Goal: Book appointment/travel/reservation

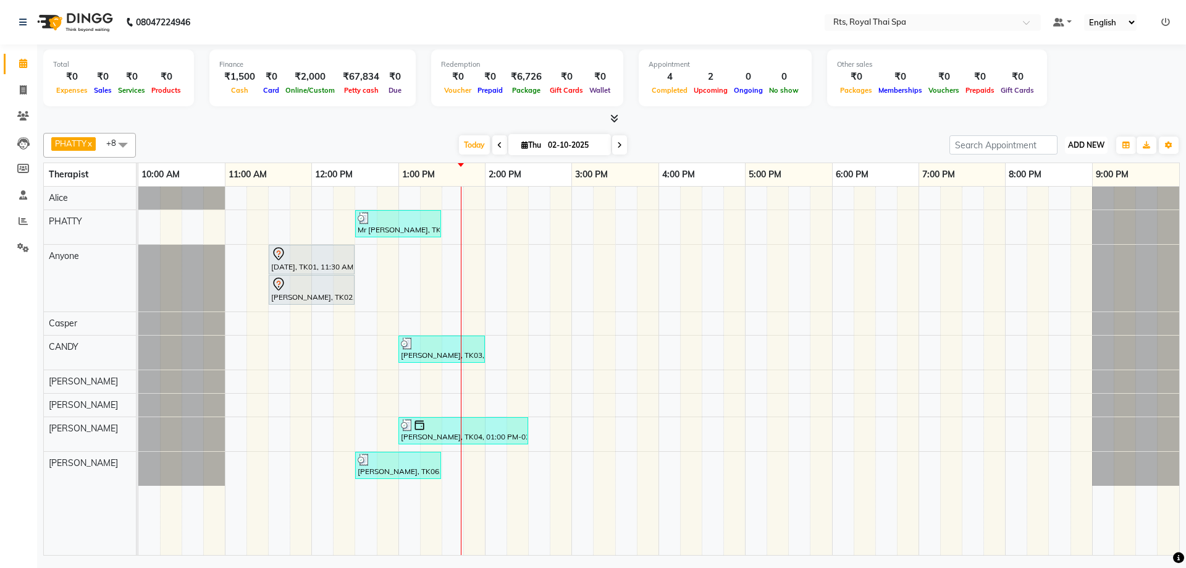
click at [1101, 143] on span "ADD NEW" at bounding box center [1086, 144] width 36 height 9
click at [1066, 201] on link "Add Expense" at bounding box center [1058, 201] width 98 height 16
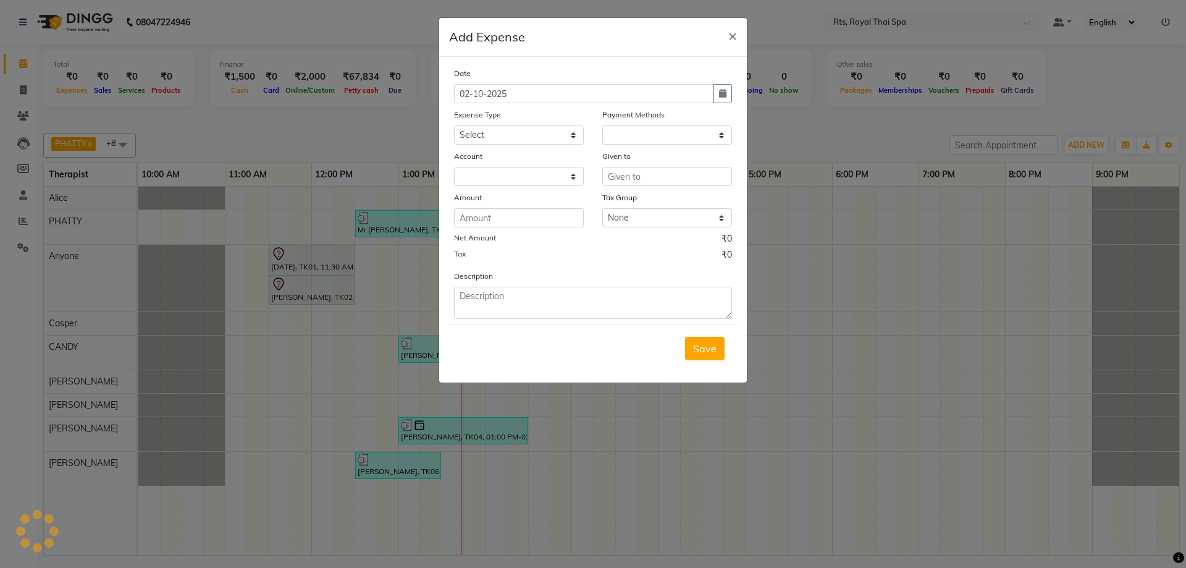
select select "1"
select select "4201"
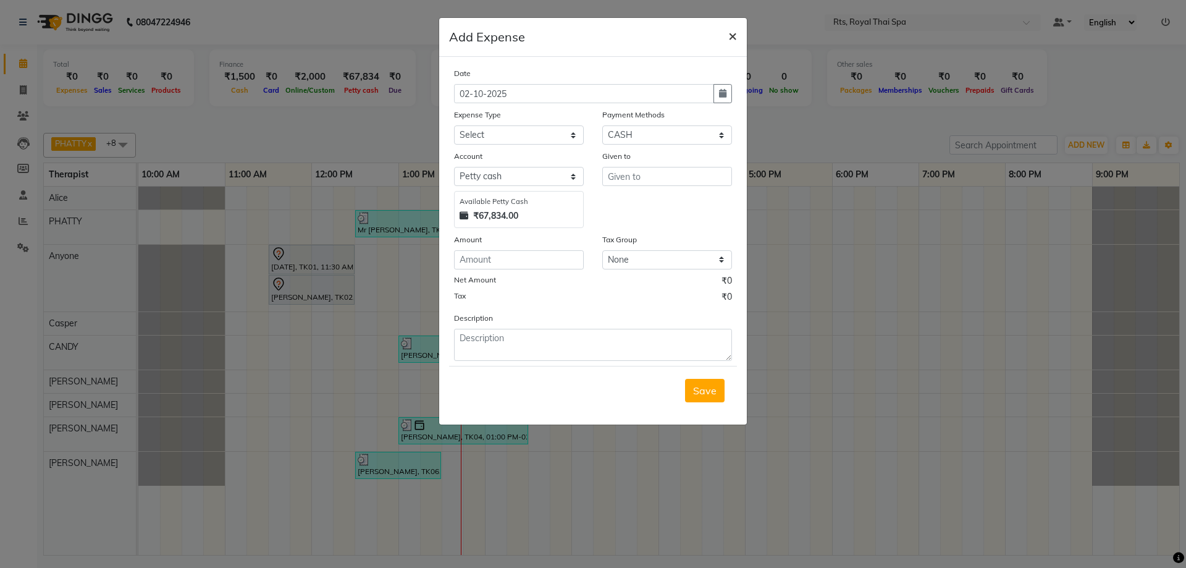
click at [733, 38] on span "×" at bounding box center [732, 35] width 9 height 19
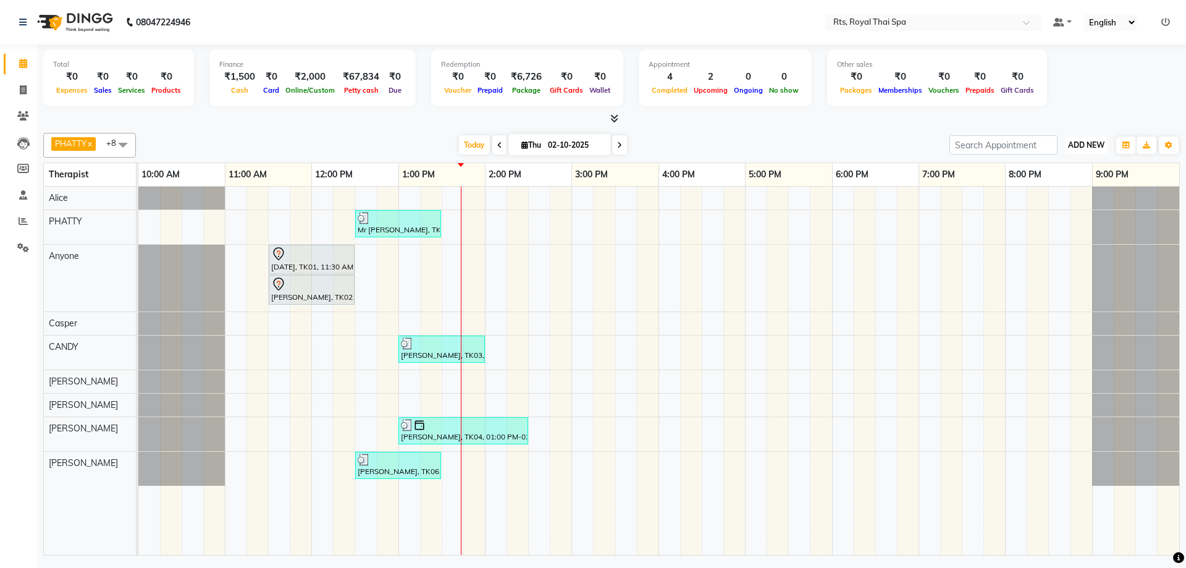
click at [1087, 139] on button "ADD NEW Toggle Dropdown" at bounding box center [1086, 145] width 43 height 17
click at [1060, 216] on link "Add Attendance" at bounding box center [1058, 217] width 98 height 16
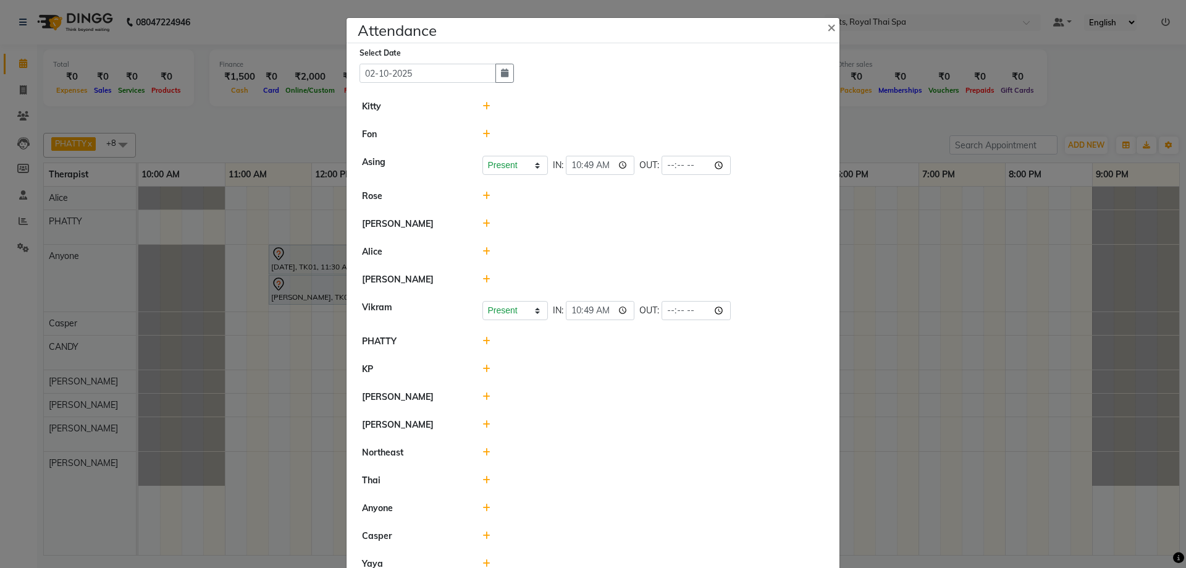
click at [483, 251] on icon at bounding box center [487, 251] width 8 height 9
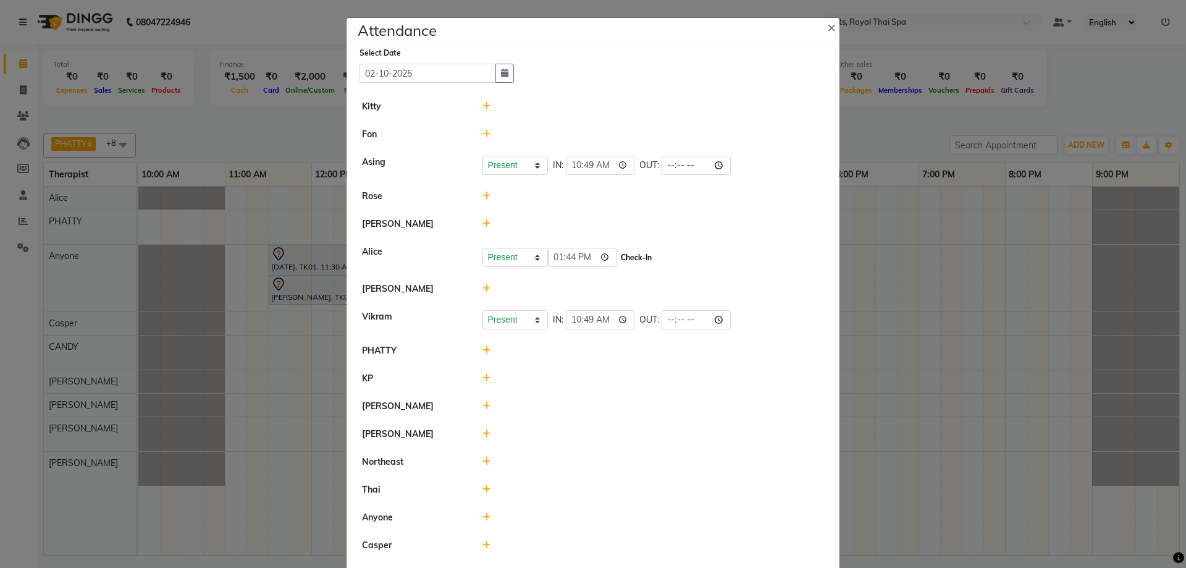
click at [626, 257] on button "Check-In" at bounding box center [636, 257] width 37 height 17
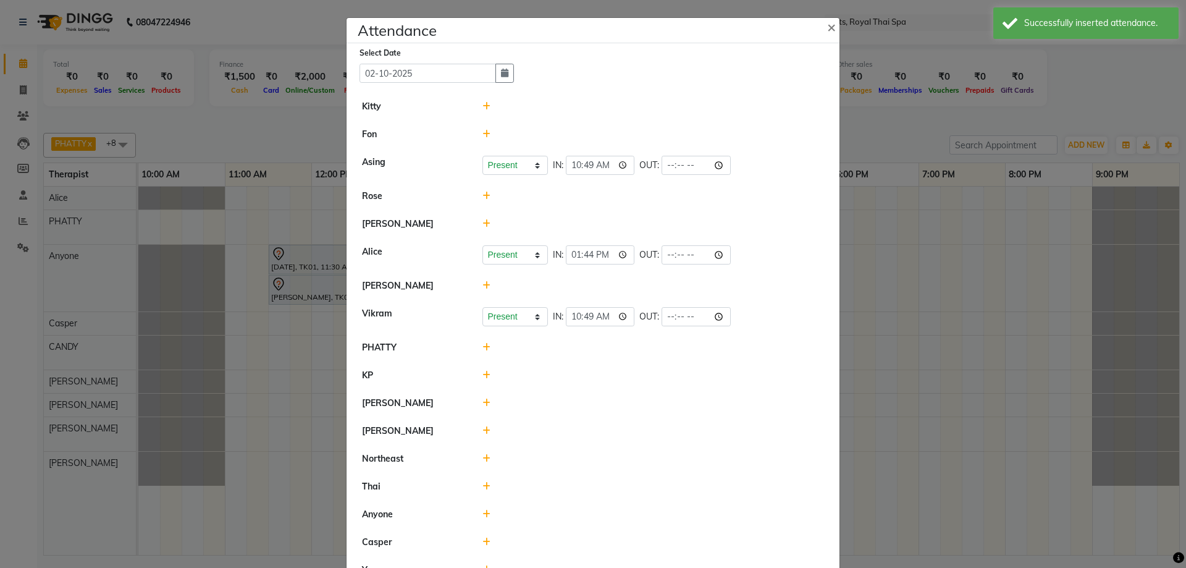
scroll to position [62, 0]
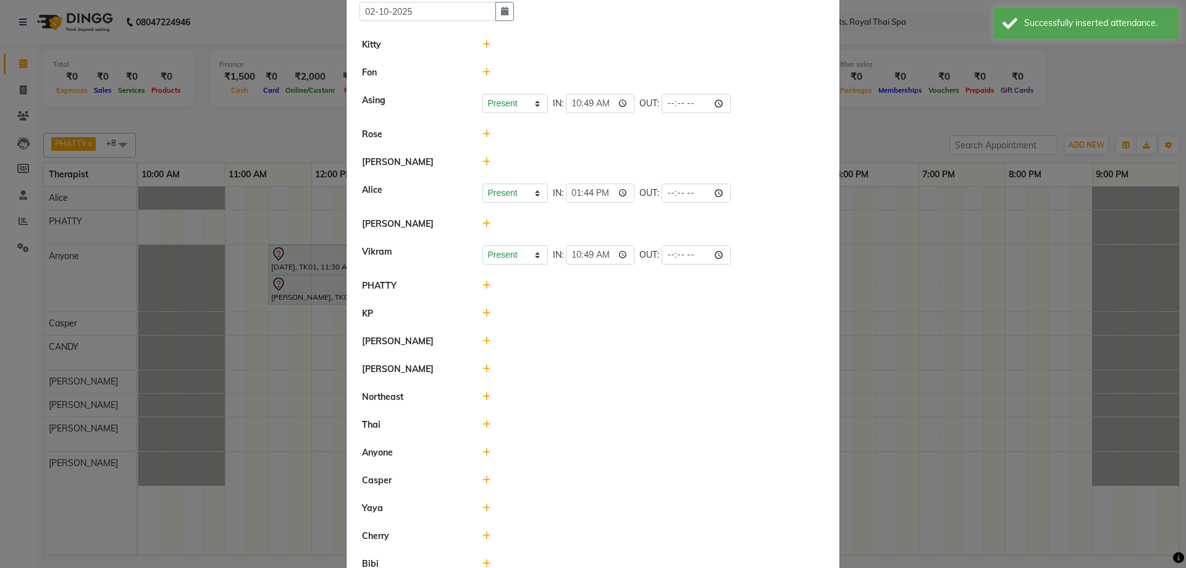
click at [483, 480] on icon at bounding box center [487, 480] width 8 height 9
click at [500, 487] on select "Present Absent Late Half Day Weekly Off" at bounding box center [515, 485] width 65 height 19
select select "A"
click at [483, 476] on select "Present Absent Late Half Day Weekly Off" at bounding box center [515, 485] width 65 height 19
click at [549, 485] on button "Save" at bounding box center [561, 486] width 24 height 17
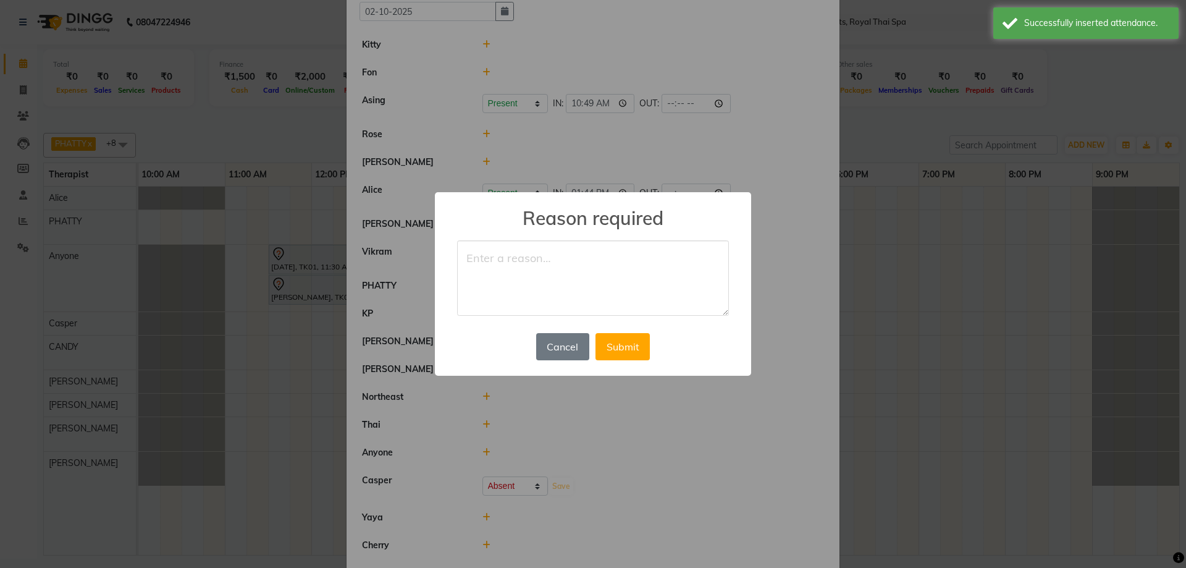
click at [565, 287] on textarea at bounding box center [593, 277] width 272 height 75
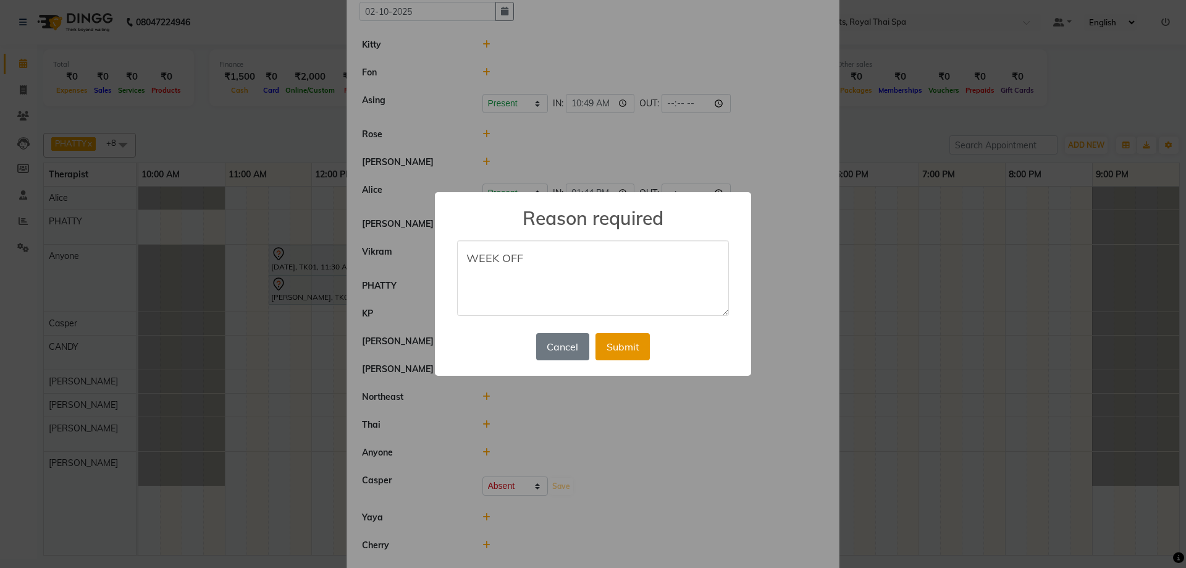
type textarea "WEEK OFF"
click at [613, 343] on button "Submit" at bounding box center [623, 346] width 54 height 27
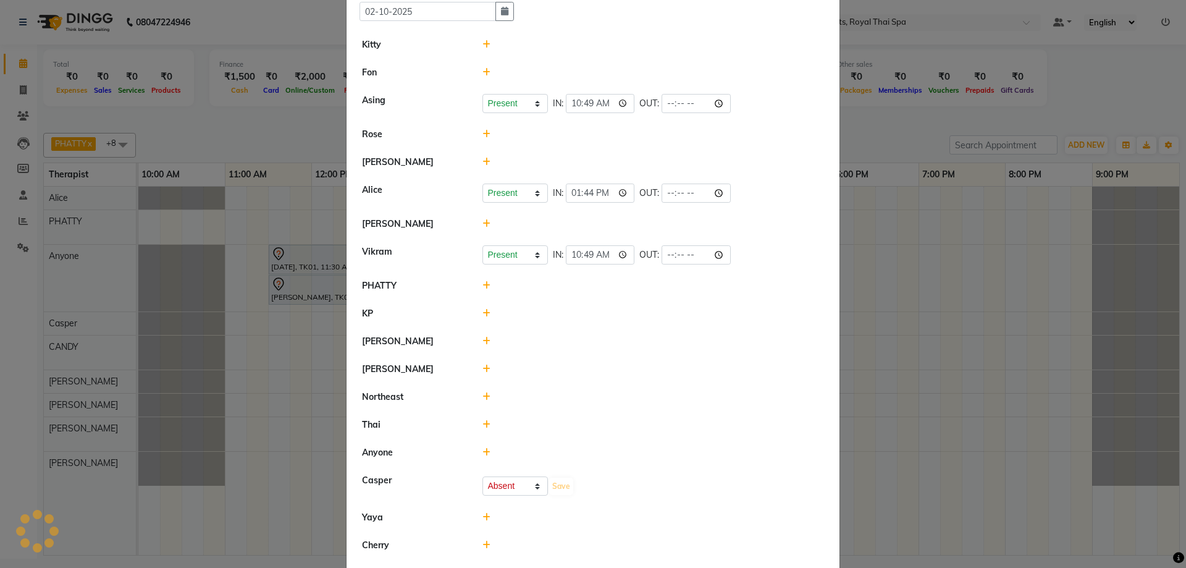
select select "A"
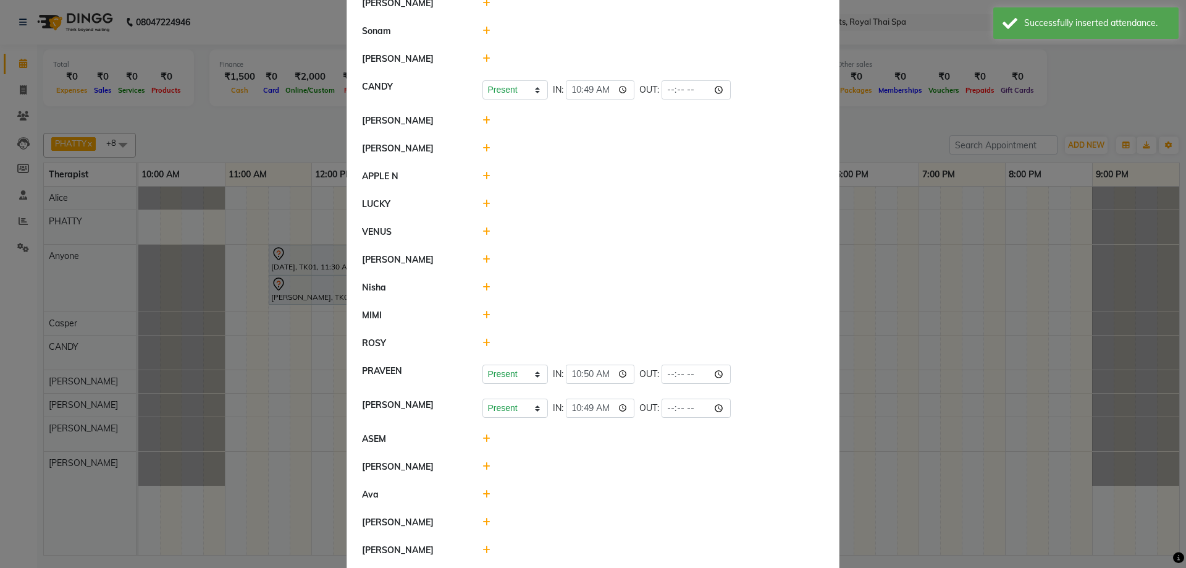
scroll to position [803, 0]
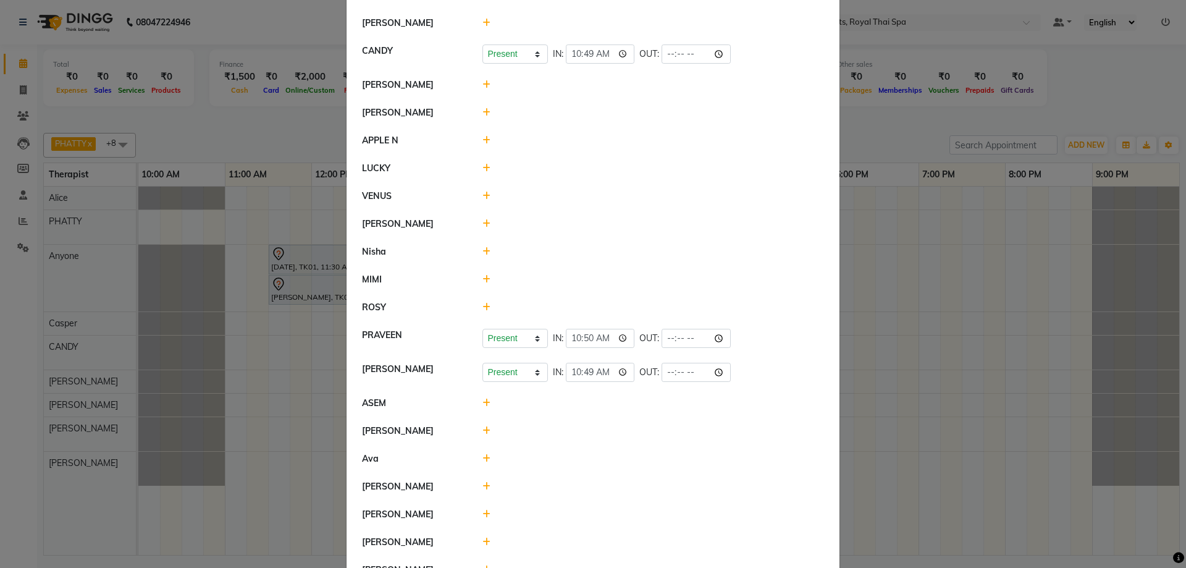
click at [483, 403] on icon at bounding box center [487, 402] width 8 height 9
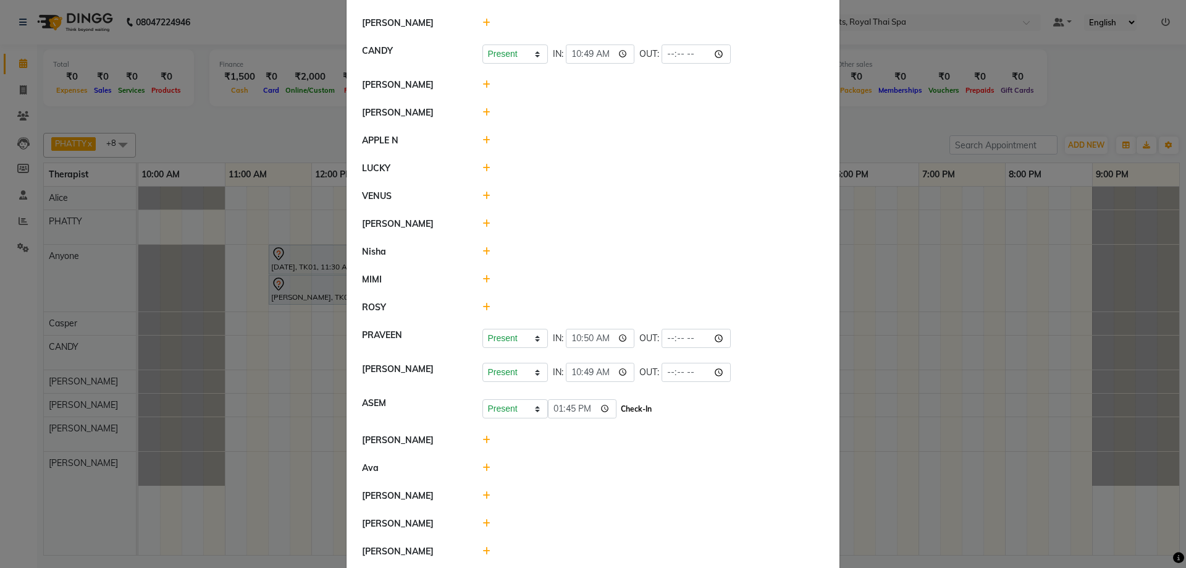
click at [625, 415] on button "Check-In" at bounding box center [636, 408] width 37 height 17
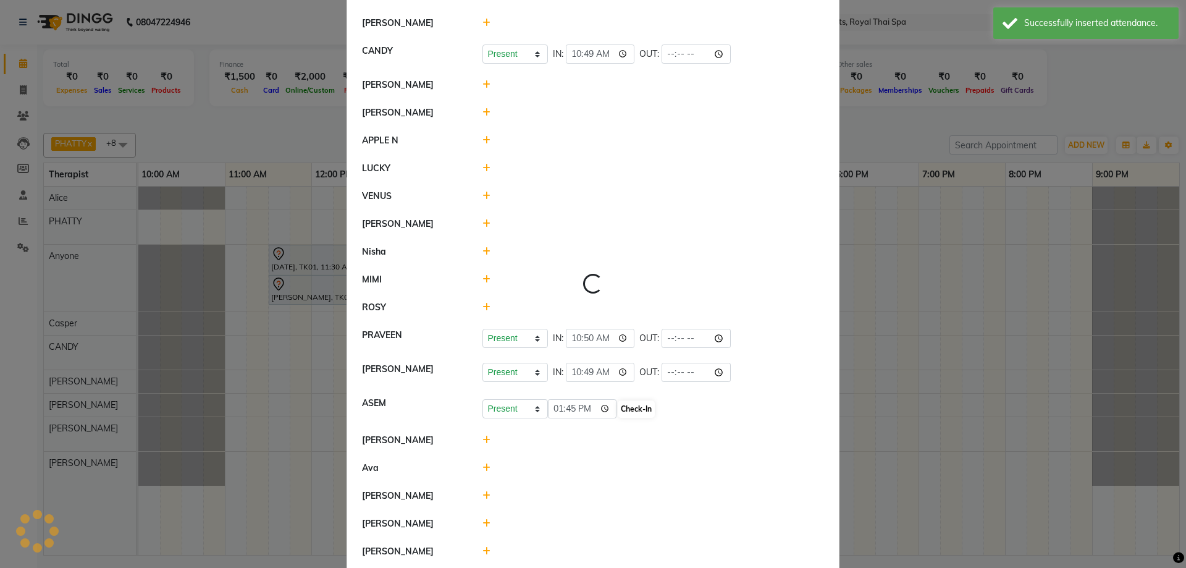
select select "A"
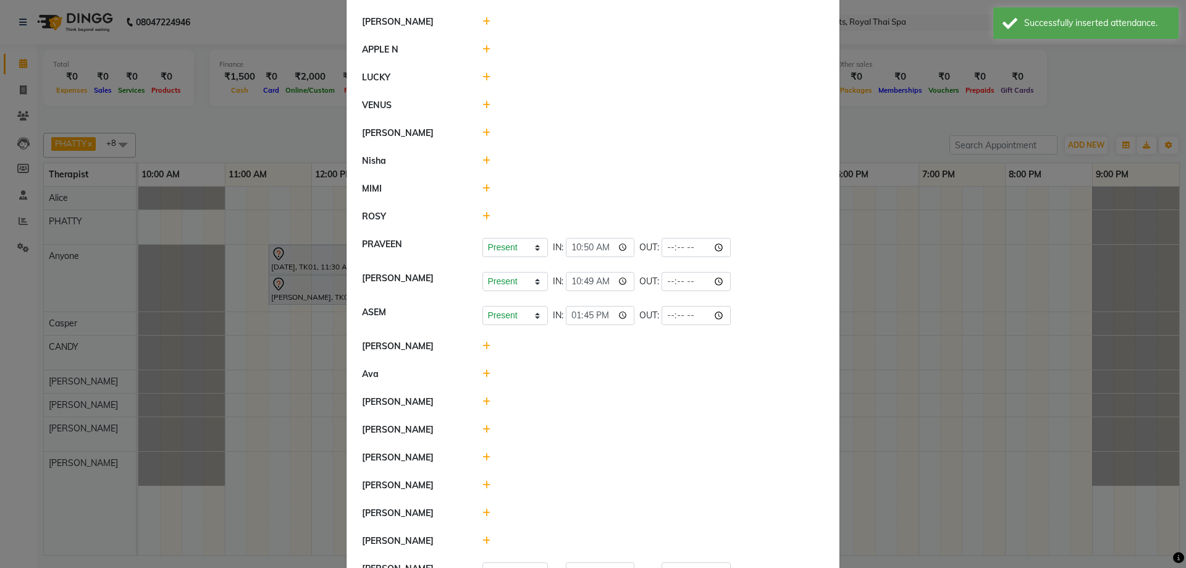
scroll to position [936, 0]
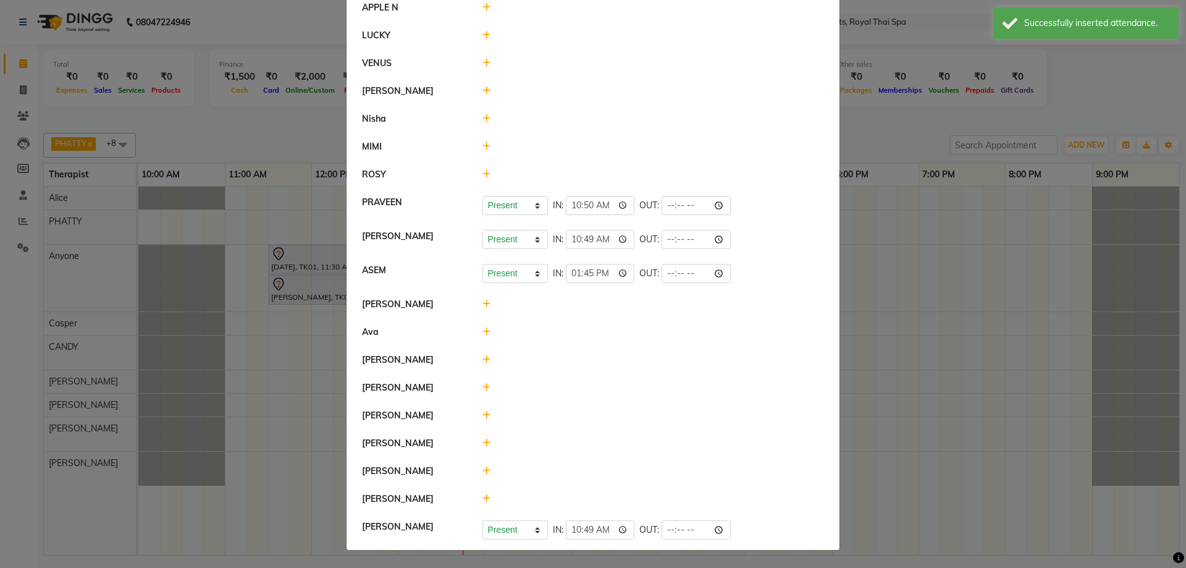
click at [483, 416] on icon at bounding box center [487, 415] width 8 height 9
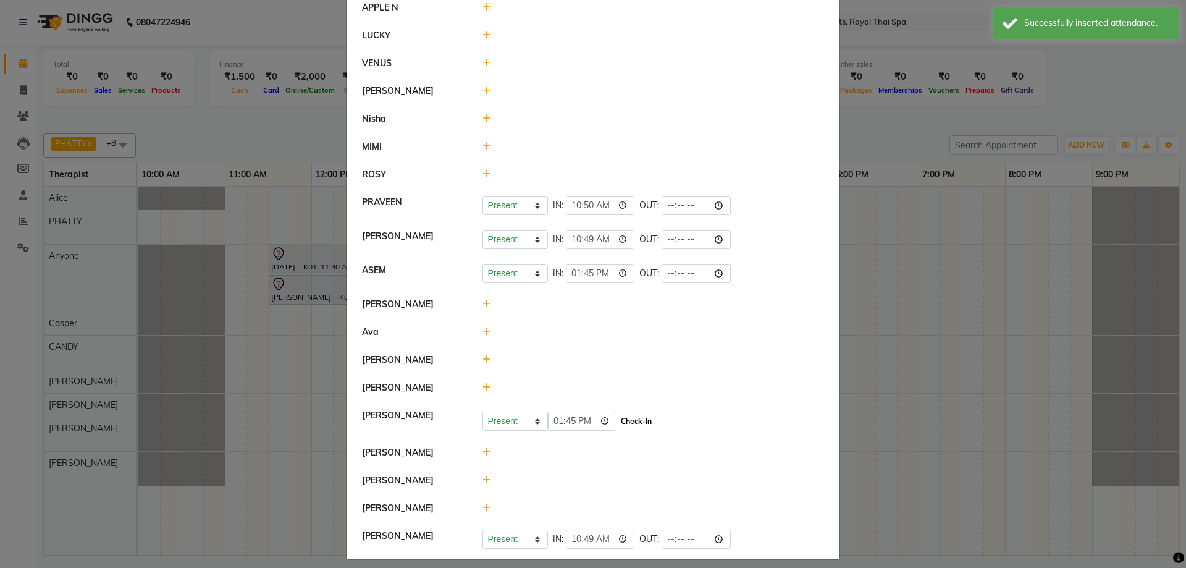
click at [622, 418] on button "Check-In" at bounding box center [636, 421] width 37 height 17
select select "A"
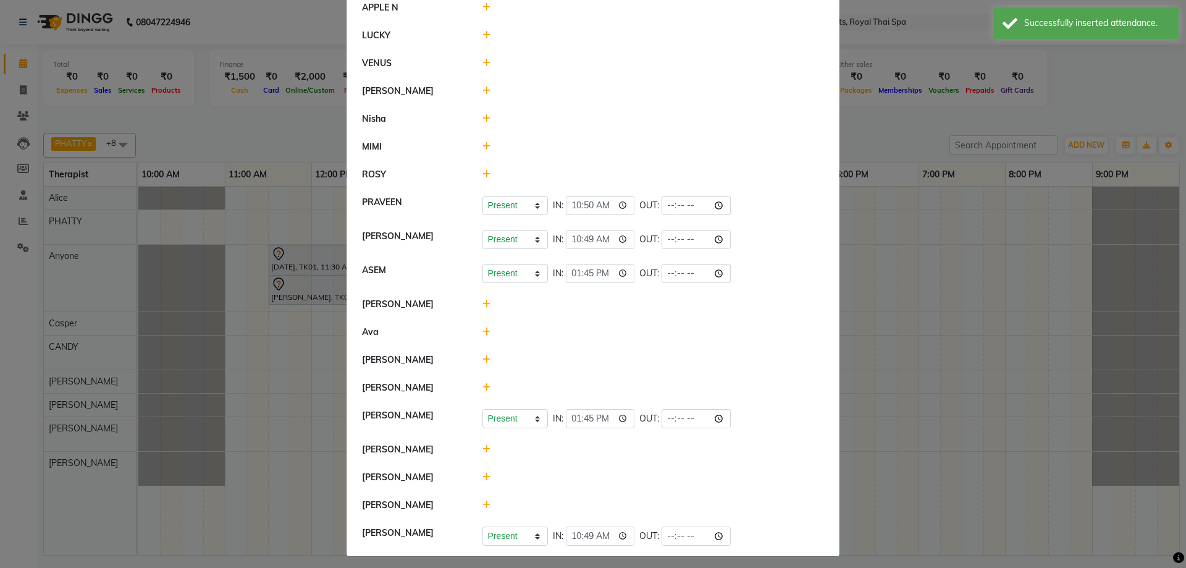
click at [483, 504] on icon at bounding box center [487, 504] width 8 height 9
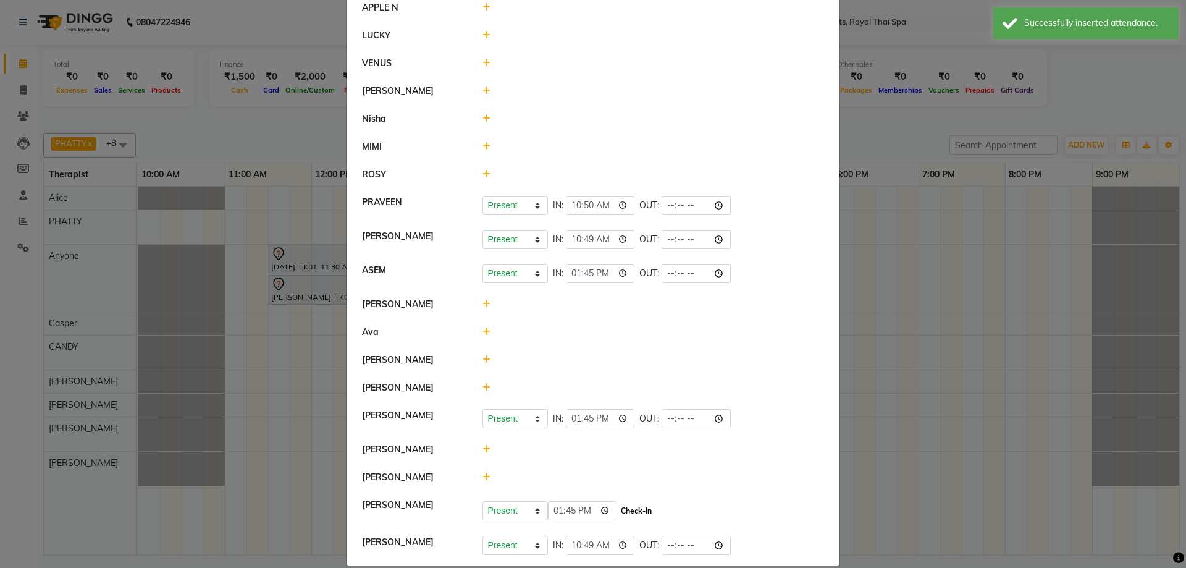
click at [618, 510] on button "Check-In" at bounding box center [636, 510] width 37 height 17
select select "A"
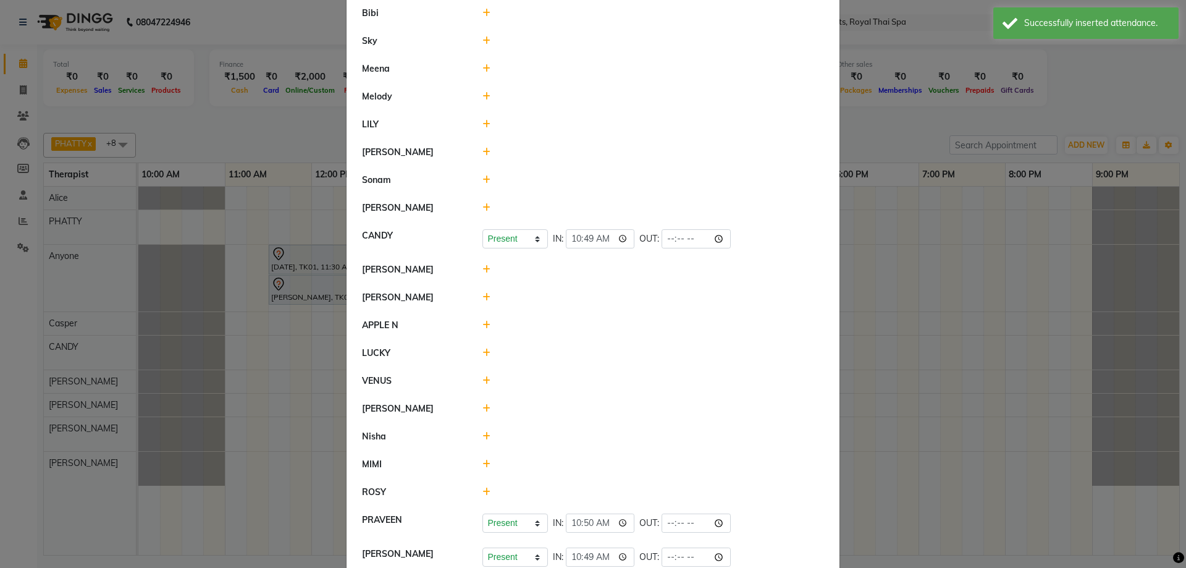
scroll to position [504, 0]
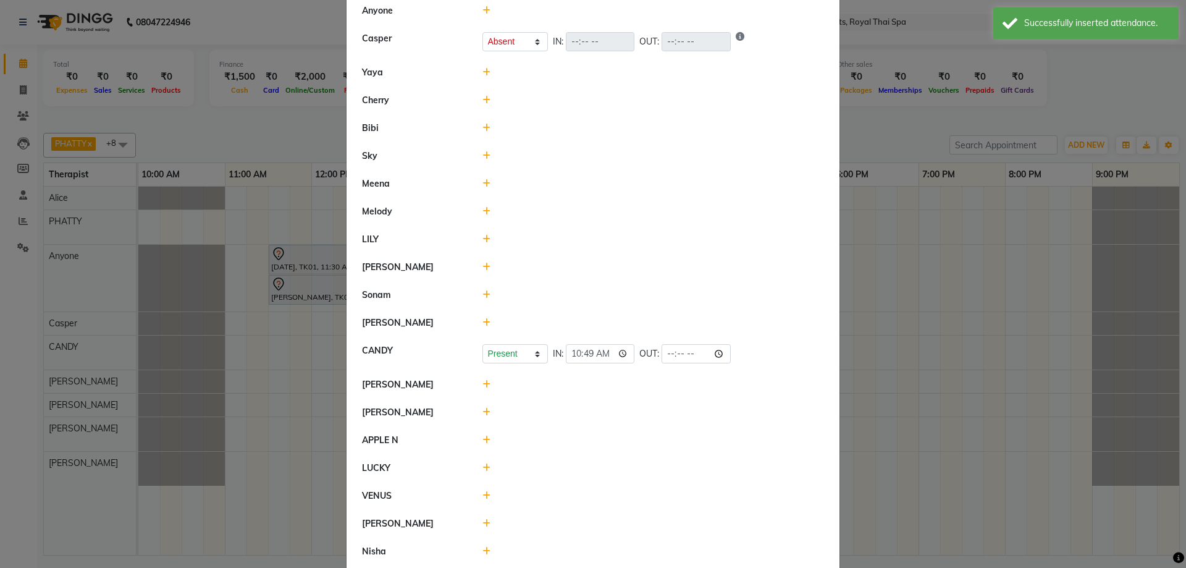
click at [997, 358] on ngb-modal-window "Attendance × Select Date [DATE] Kitty [PERSON_NAME] Present Absent Late Half Da…" at bounding box center [593, 284] width 1186 height 568
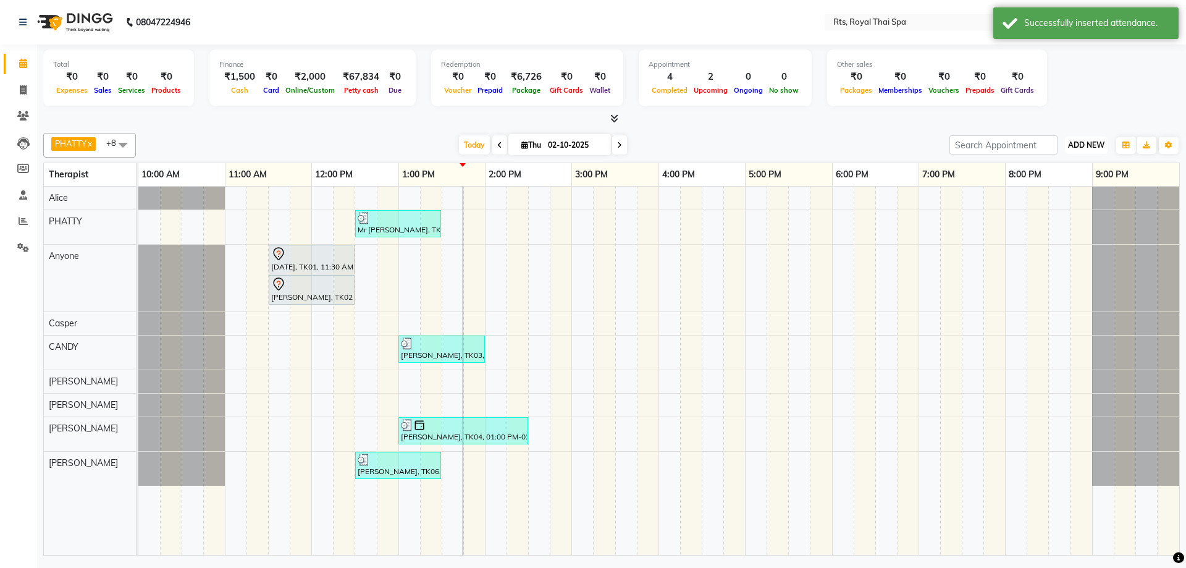
click at [1086, 143] on span "ADD NEW" at bounding box center [1086, 144] width 36 height 9
click at [1063, 218] on link "Add Attendance" at bounding box center [1058, 217] width 98 height 16
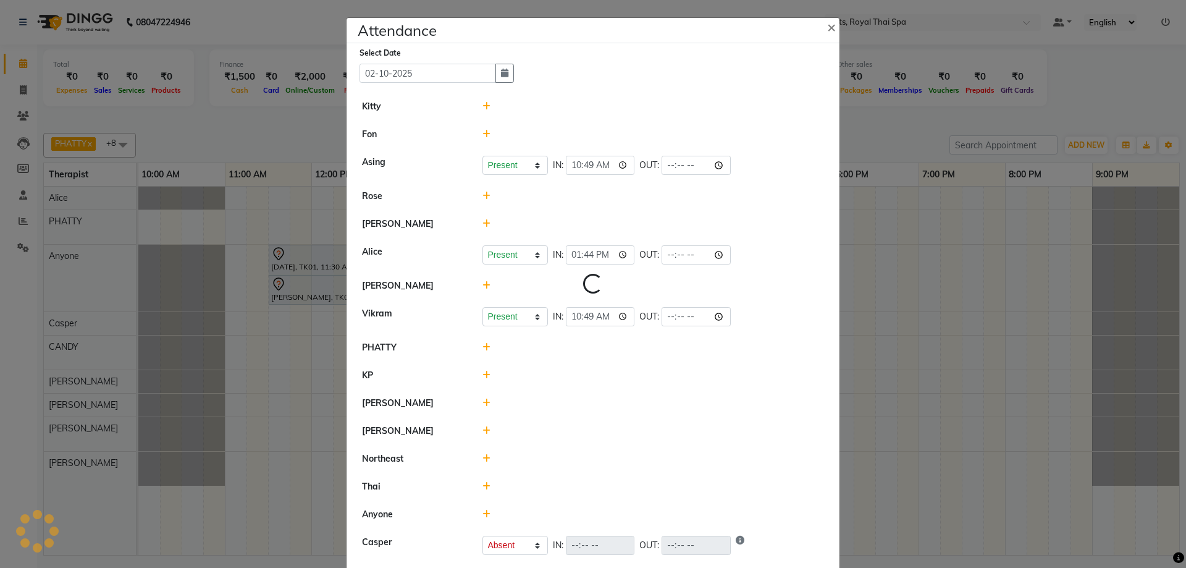
select select "A"
click at [1096, 255] on ngb-modal-window "Attendance × Select Date [DATE] Kitty [PERSON_NAME] Present Absent Late Half Da…" at bounding box center [593, 284] width 1186 height 568
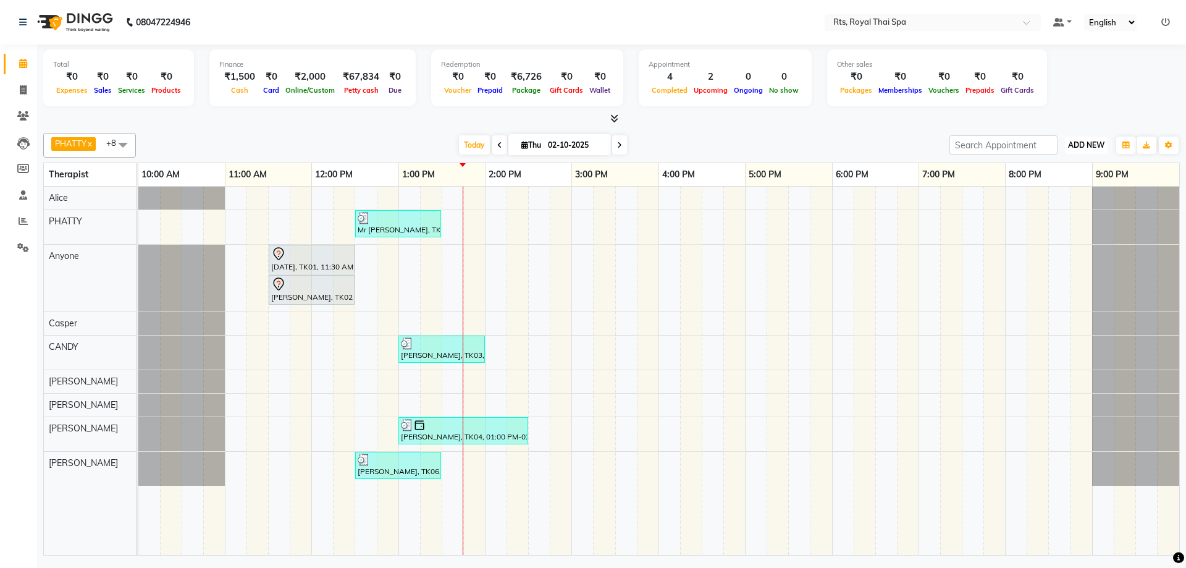
click at [1089, 141] on span "ADD NEW" at bounding box center [1086, 144] width 36 height 9
click at [1052, 202] on link "Add Expense" at bounding box center [1058, 201] width 98 height 16
select select "1"
select select "4201"
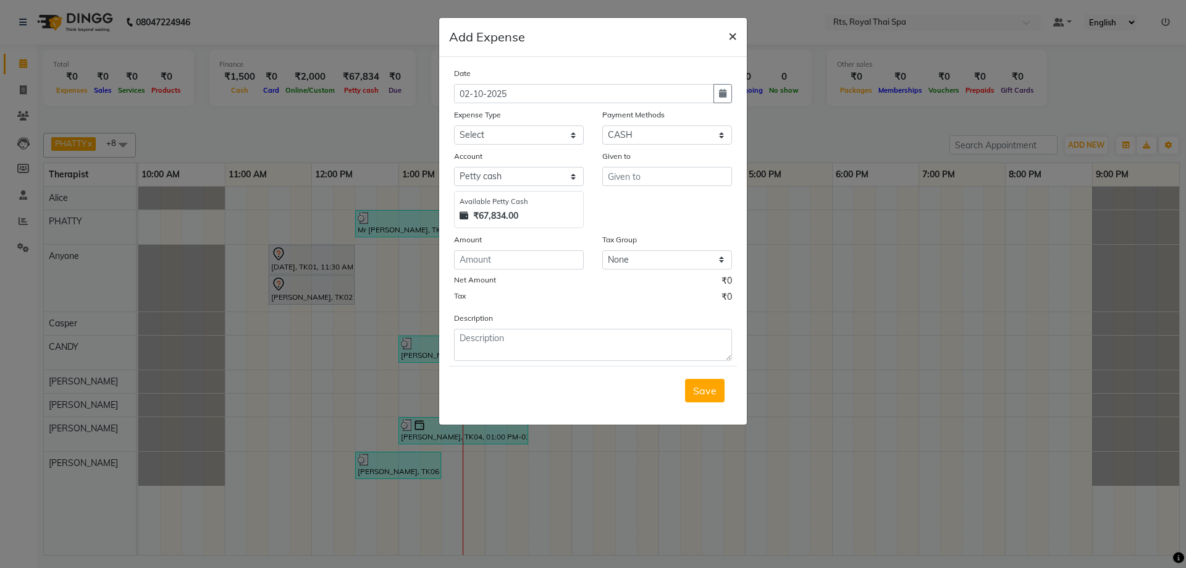
click at [736, 41] on span "×" at bounding box center [732, 35] width 9 height 19
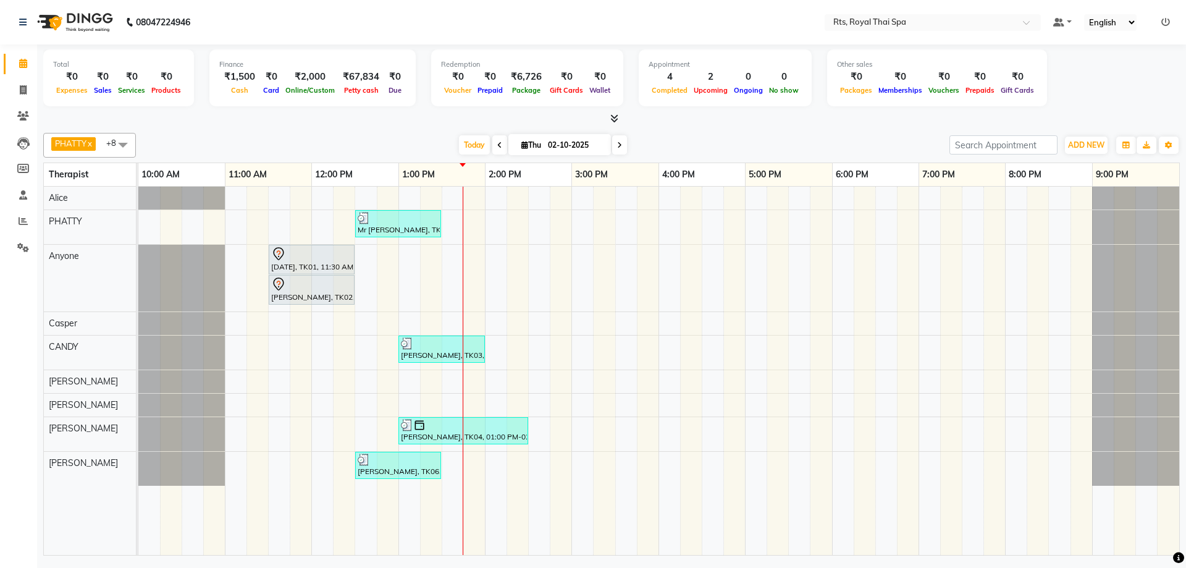
click at [794, 271] on div "Mr [PERSON_NAME], TK05, 12:30 PM-01:30 PM, ROYAL SIGNATURE THERAPY 60min. [DATE…" at bounding box center [658, 371] width 1041 height 368
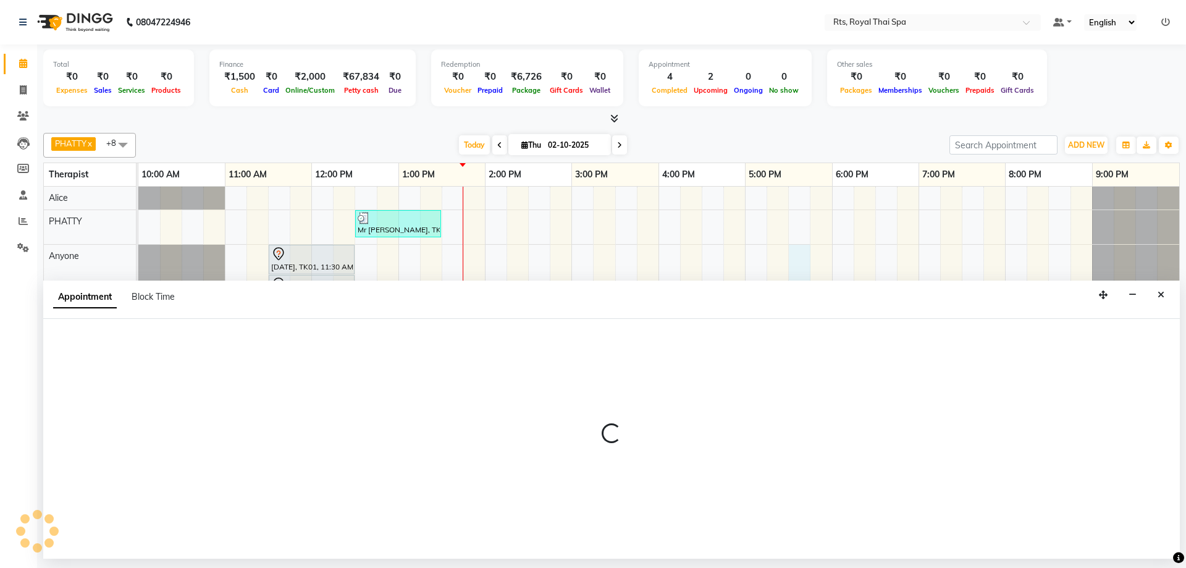
select select "39979"
select select "1050"
select select "tentative"
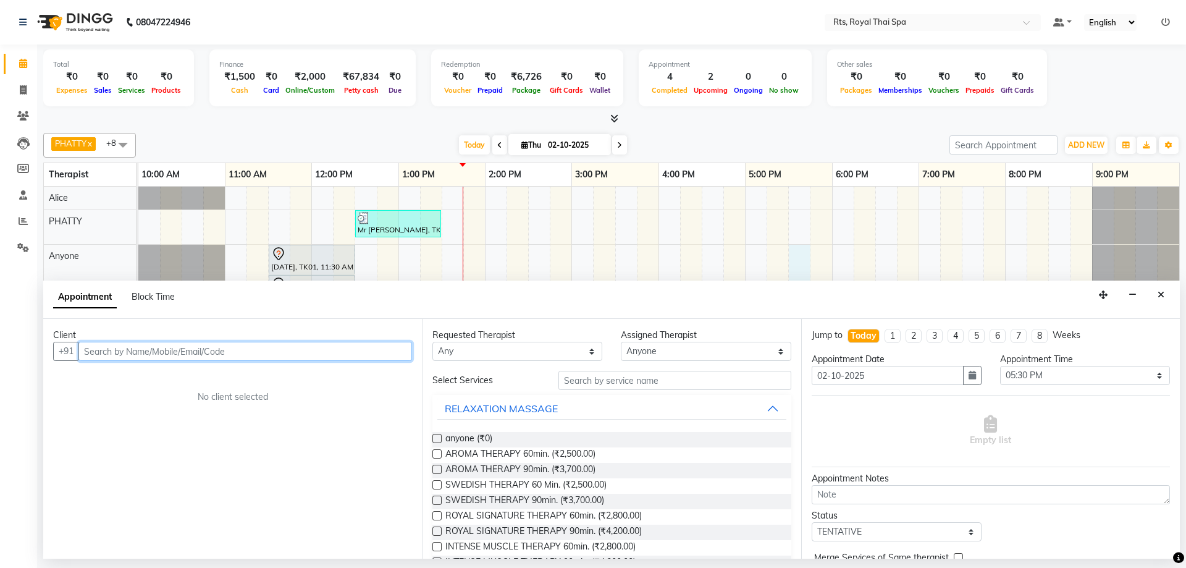
click at [284, 356] on input "text" at bounding box center [245, 351] width 334 height 19
click at [165, 380] on span "997221808" at bounding box center [150, 377] width 56 height 12
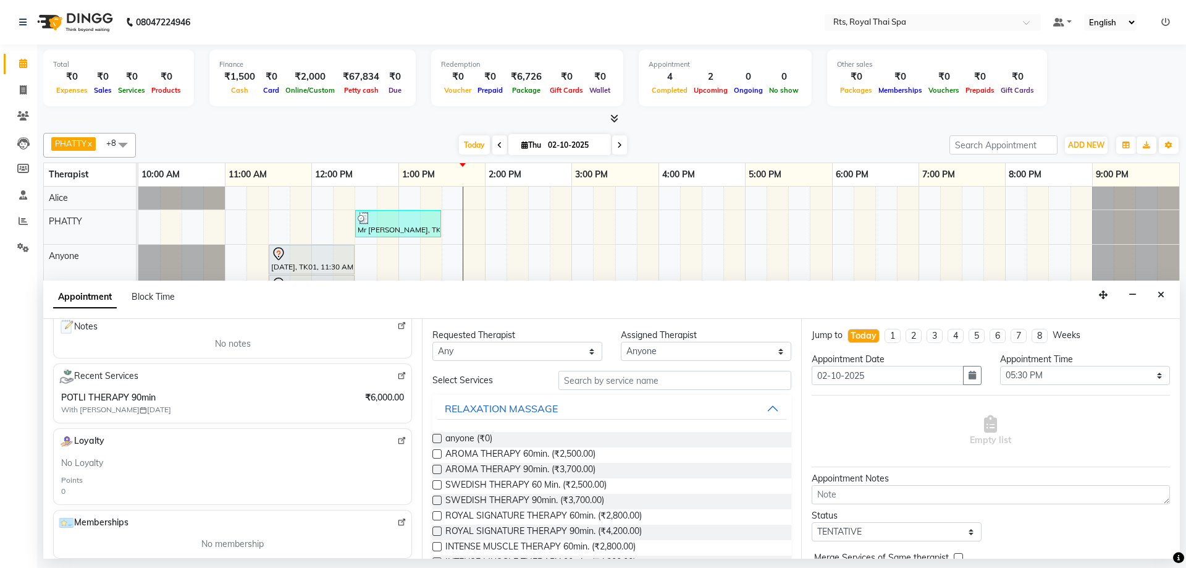
scroll to position [185, 0]
type input "9972218084"
click at [620, 531] on span "ROYAL SIGNATURE THERAPY 90min. (₹4,200.00)" at bounding box center [543, 532] width 196 height 15
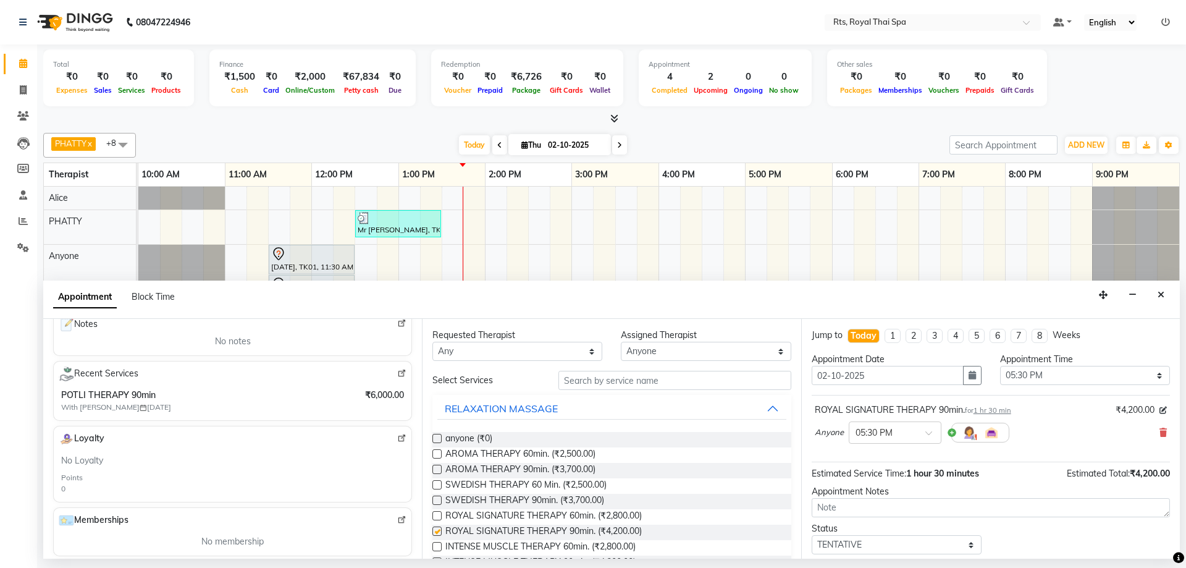
checkbox input "false"
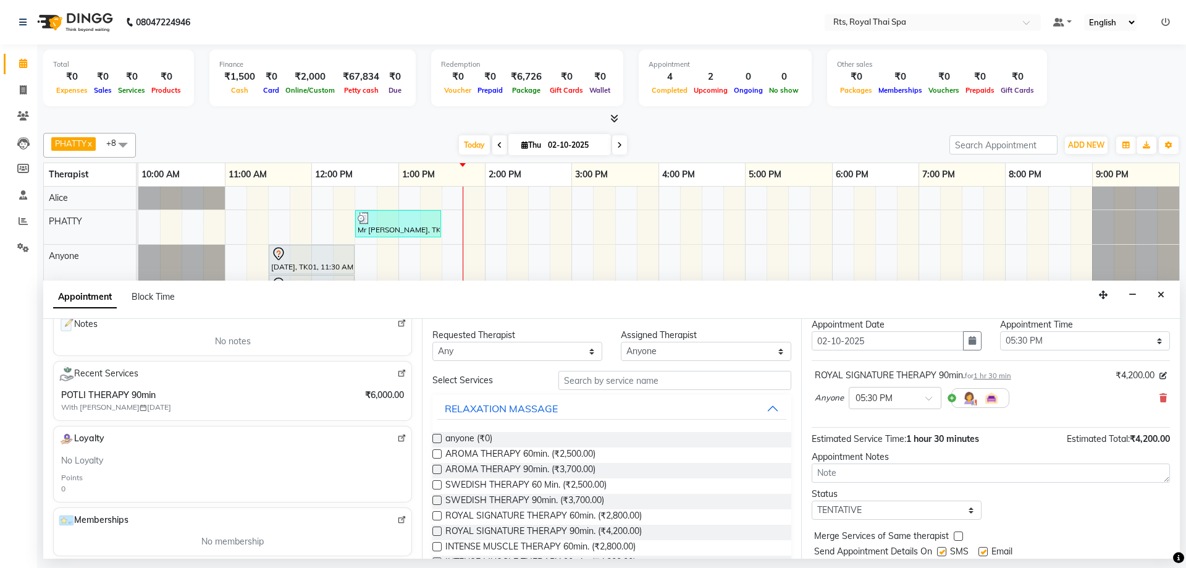
scroll to position [74, 0]
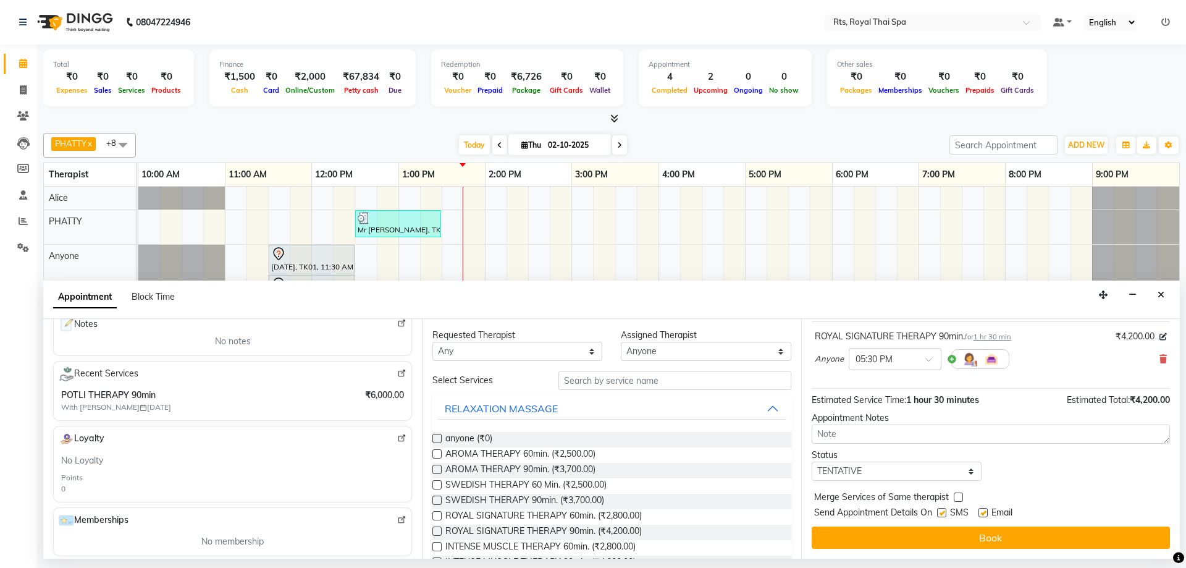
click at [943, 515] on label at bounding box center [941, 512] width 9 height 9
click at [943, 515] on input "checkbox" at bounding box center [941, 514] width 8 height 8
checkbox input "false"
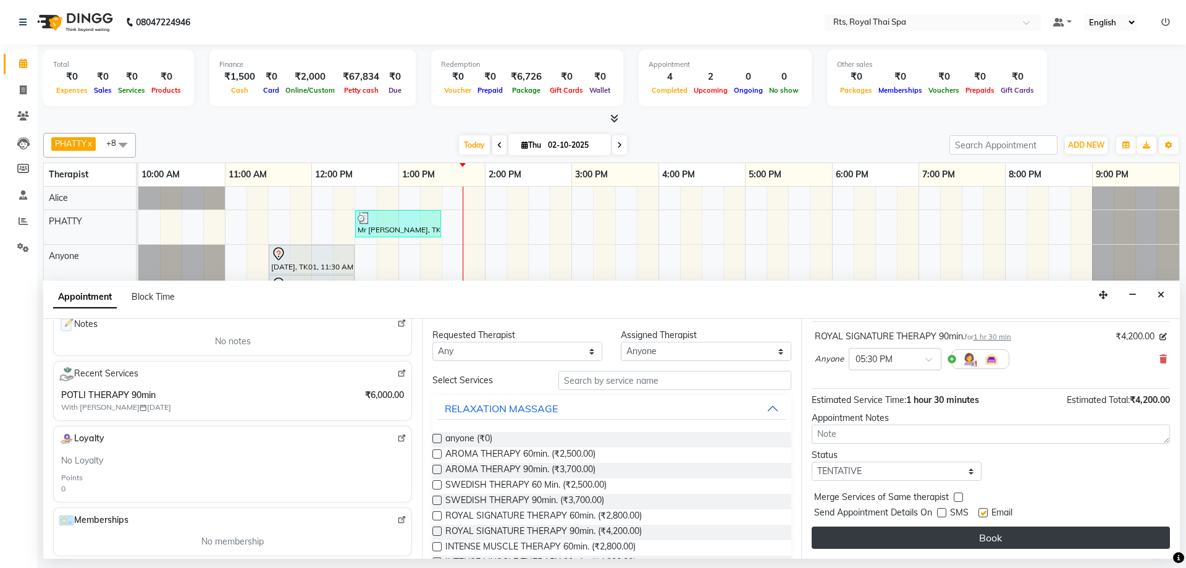
click at [933, 534] on button "Book" at bounding box center [991, 537] width 358 height 22
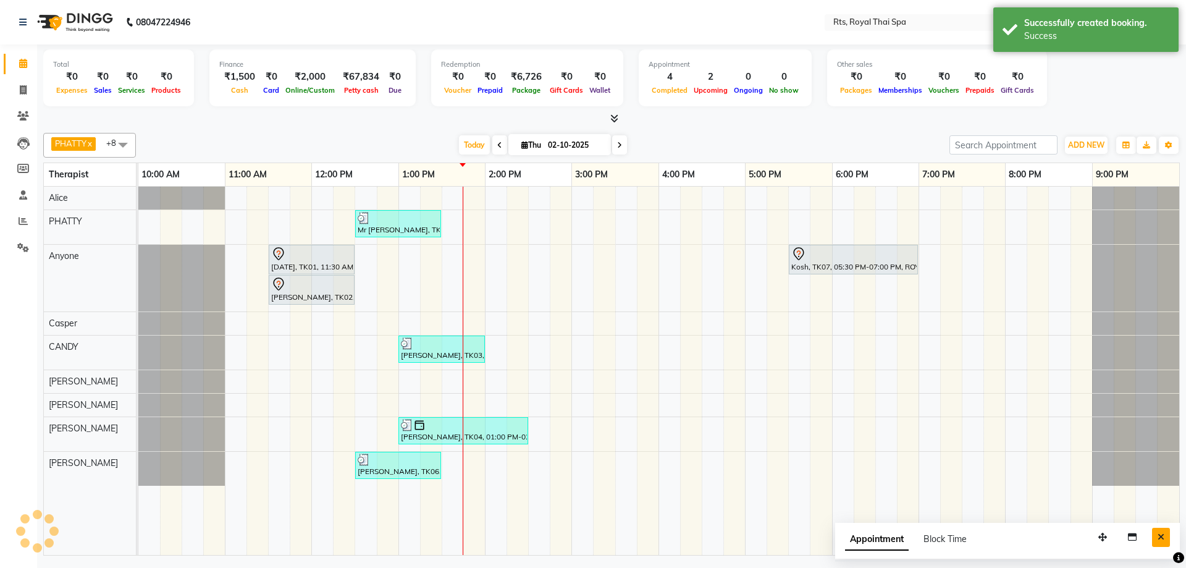
click at [1165, 537] on button "Close" at bounding box center [1161, 537] width 18 height 19
